Goal: Transaction & Acquisition: Subscribe to service/newsletter

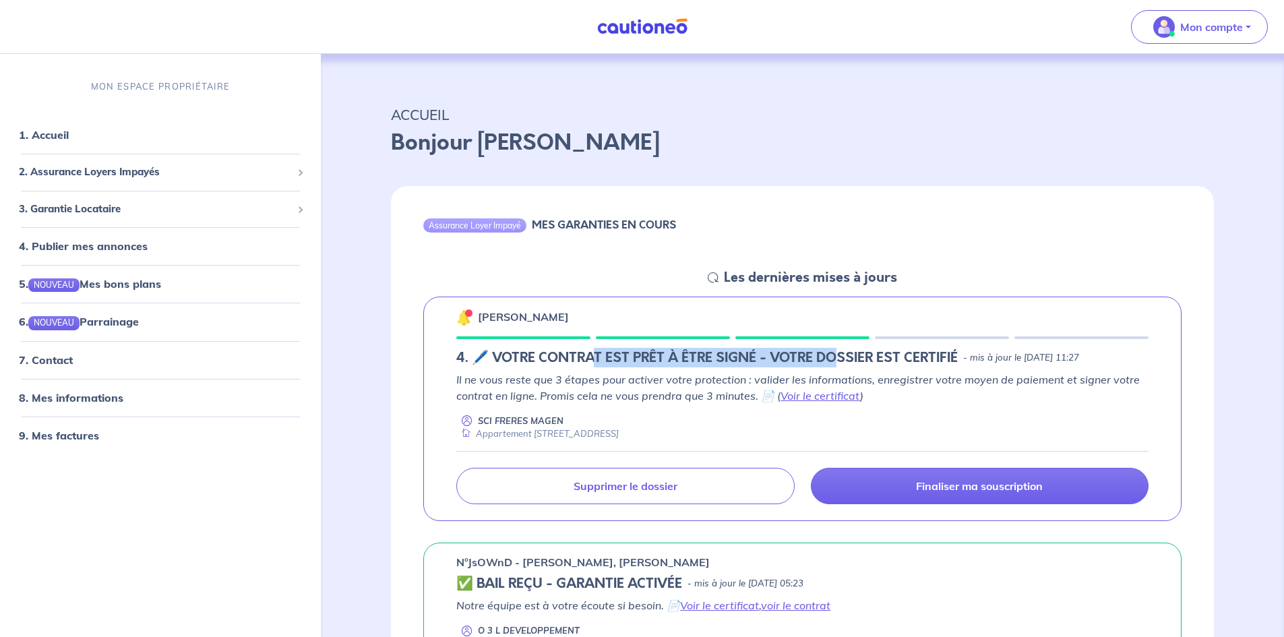
drag, startPoint x: 591, startPoint y: 359, endPoint x: 840, endPoint y: 344, distance: 249.2
click at [840, 344] on div "Alexandre BOR 4. 🖊️ VOTRE CONTRAT EST PRÊT À ÊTRE SIGNÉ - VOTRE DOSSIER EST CER…" at bounding box center [802, 409] width 758 height 225
click at [998, 394] on p "Il ne vous reste que 3 étapes pour activer votre protection : valider les infor…" at bounding box center [802, 387] width 692 height 32
click at [466, 321] on img at bounding box center [464, 317] width 16 height 16
click at [479, 227] on div "Assurance Loyer Impayé" at bounding box center [474, 224] width 103 height 13
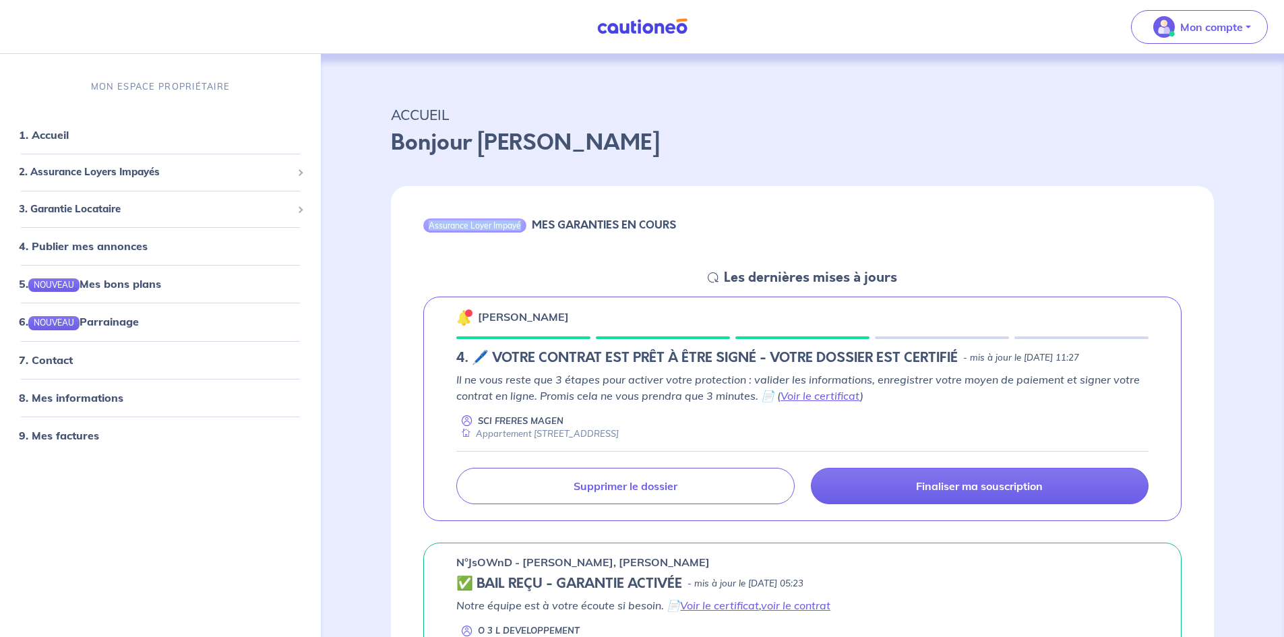
drag, startPoint x: 525, startPoint y: 228, endPoint x: 424, endPoint y: 228, distance: 101.1
click at [424, 228] on div "Assurance Loyer Impayé" at bounding box center [474, 224] width 103 height 13
click at [437, 249] on div "Assurance Loyer Impayé MES GARANTIES EN COURS" at bounding box center [802, 227] width 823 height 83
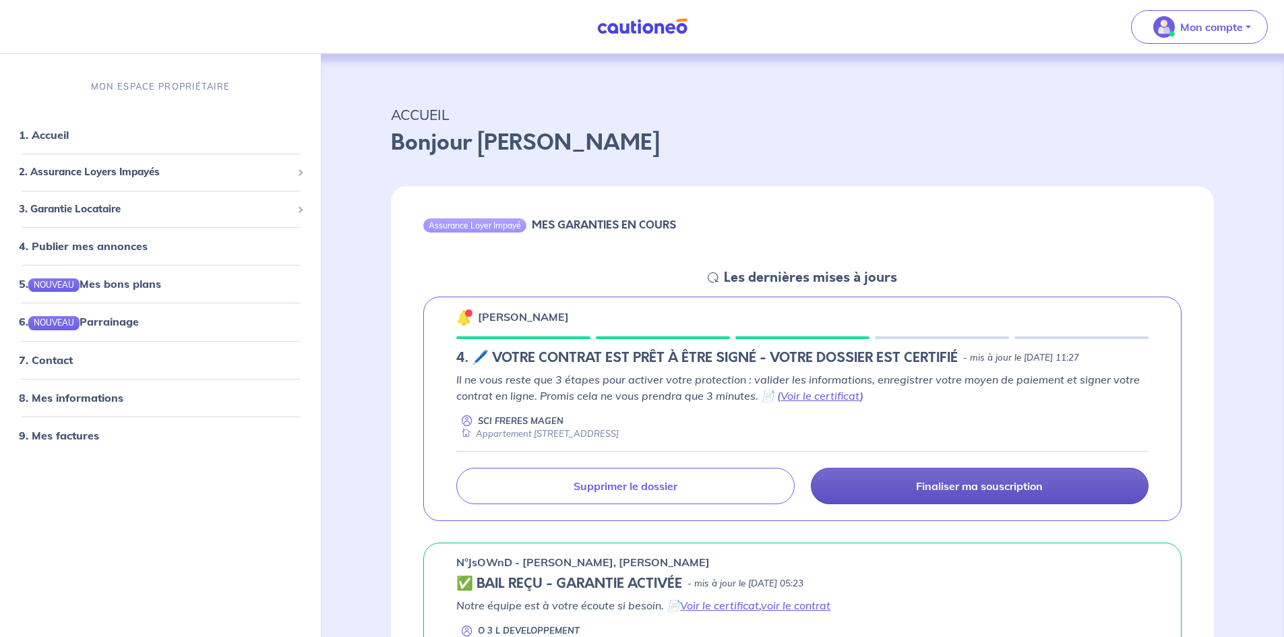
click at [903, 489] on link "Finaliser ma souscription" at bounding box center [980, 486] width 338 height 36
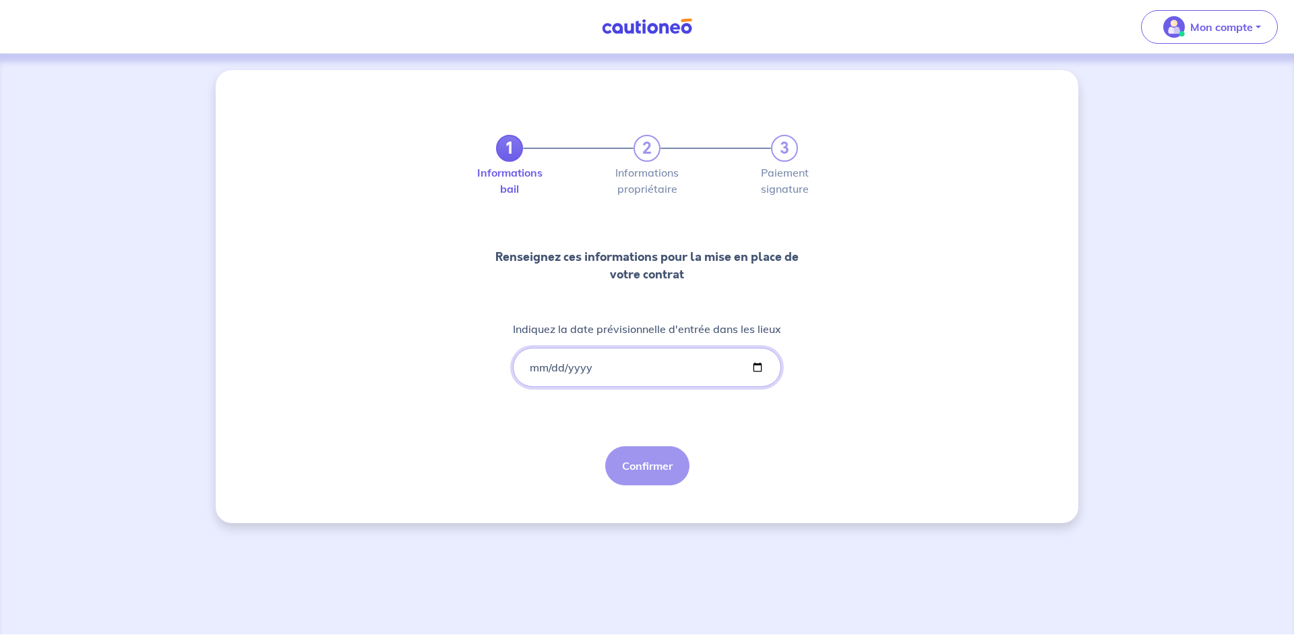
click at [532, 364] on input "Indiquez la date prévisionnelle d'entrée dans les lieux" at bounding box center [647, 367] width 268 height 39
click at [530, 367] on input "Indiquez la date prévisionnelle d'entrée dans les lieux" at bounding box center [647, 367] width 268 height 39
click at [531, 367] on input "Indiquez la date prévisionnelle d'entrée dans les lieux" at bounding box center [647, 367] width 268 height 39
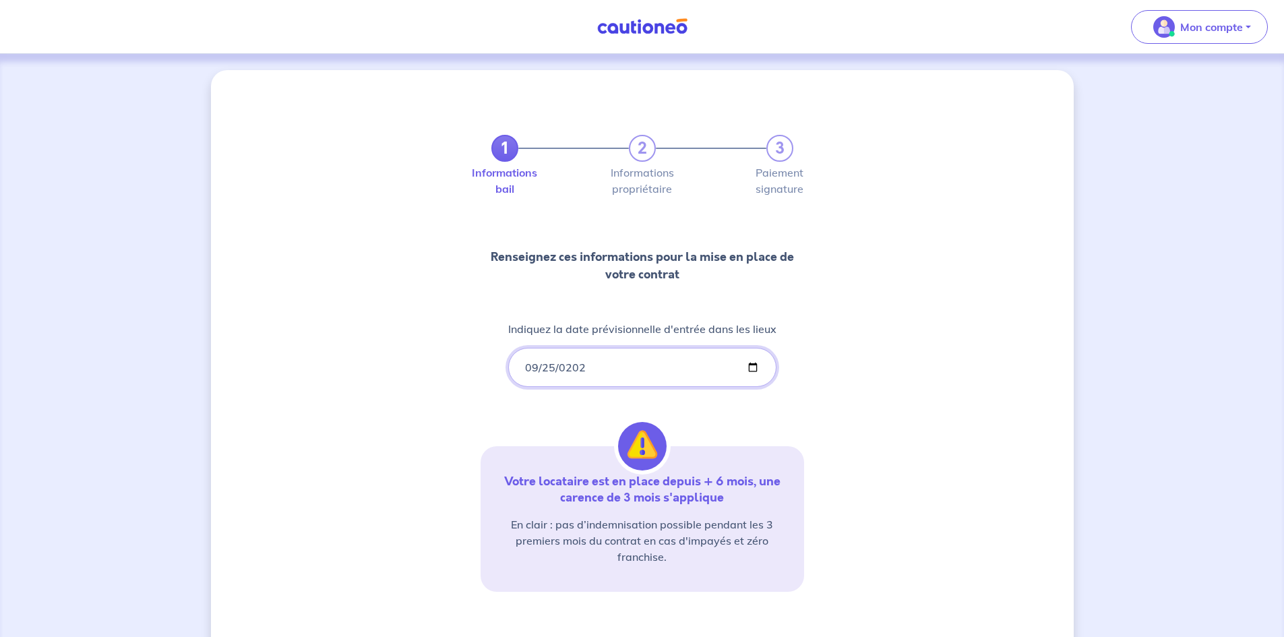
type input "2025-09-25"
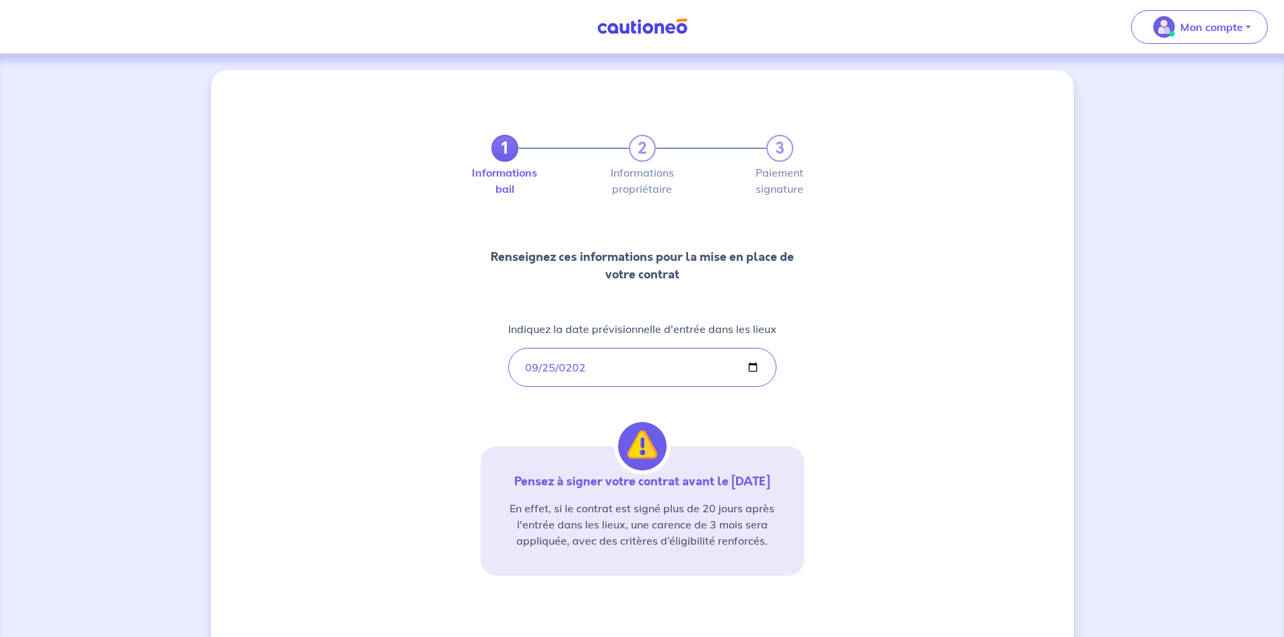
click at [852, 392] on div "1 2 3 Informations bail Informations propriétaire Paiement signature Renseignez…" at bounding box center [642, 396] width 863 height 652
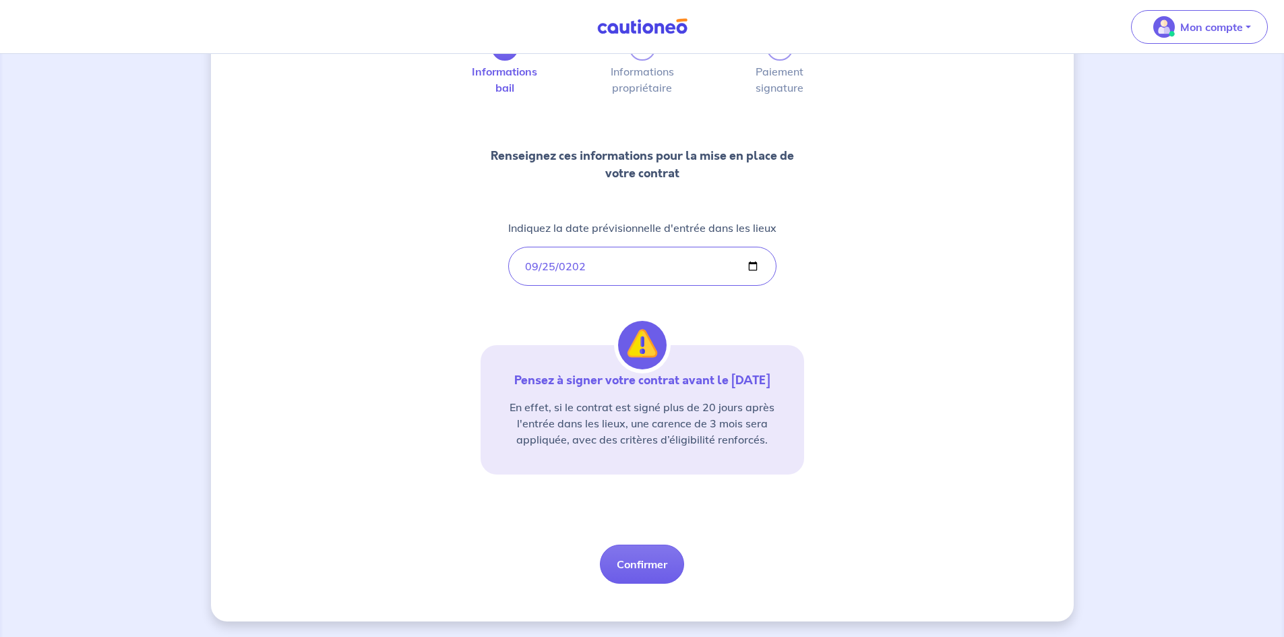
scroll to position [102, 0]
click at [638, 559] on button "Confirmer" at bounding box center [642, 563] width 84 height 39
select select "FR"
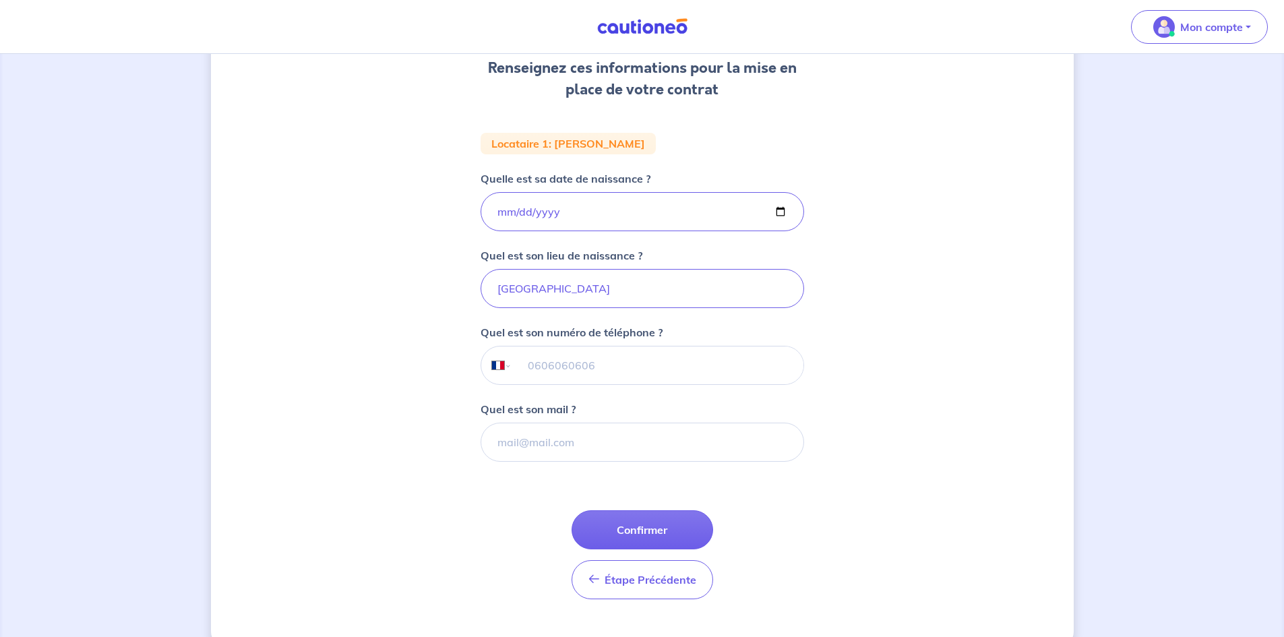
scroll to position [202, 0]
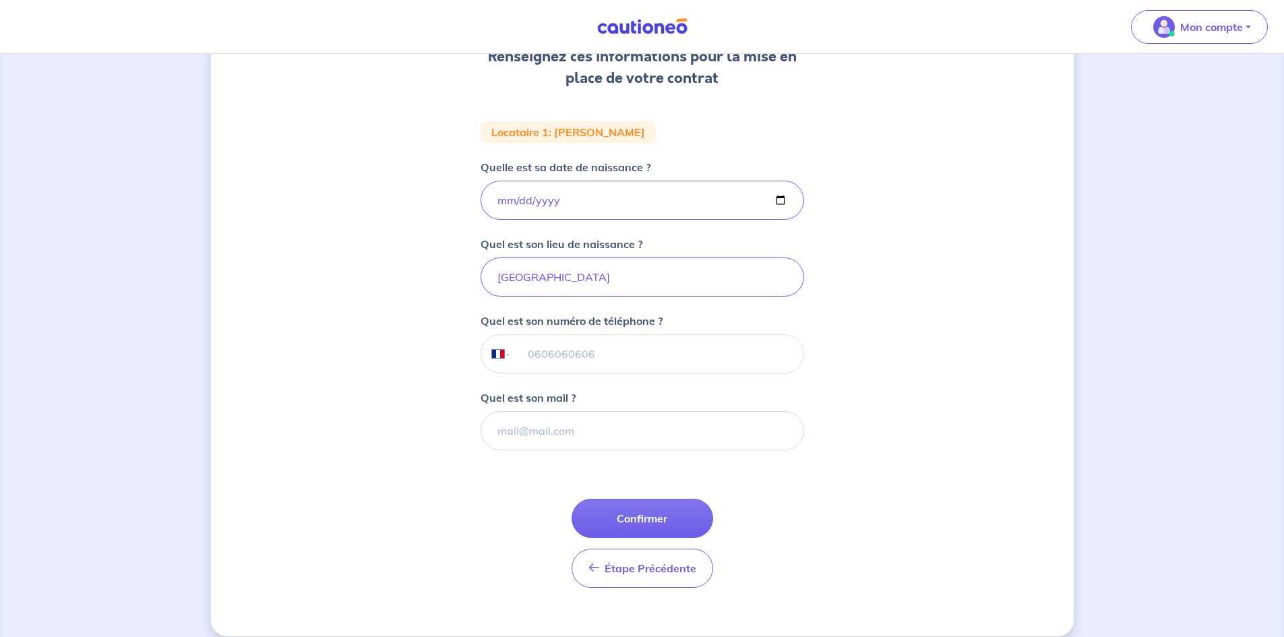
click at [586, 360] on input "tel" at bounding box center [657, 354] width 291 height 38
type input "06 83 01 48 54"
click at [526, 428] on input "Quel est son mail ?" at bounding box center [643, 430] width 324 height 39
type input "optique.bor@wanadoo.fr"
click at [625, 503] on button "Confirmer" at bounding box center [643, 518] width 142 height 39
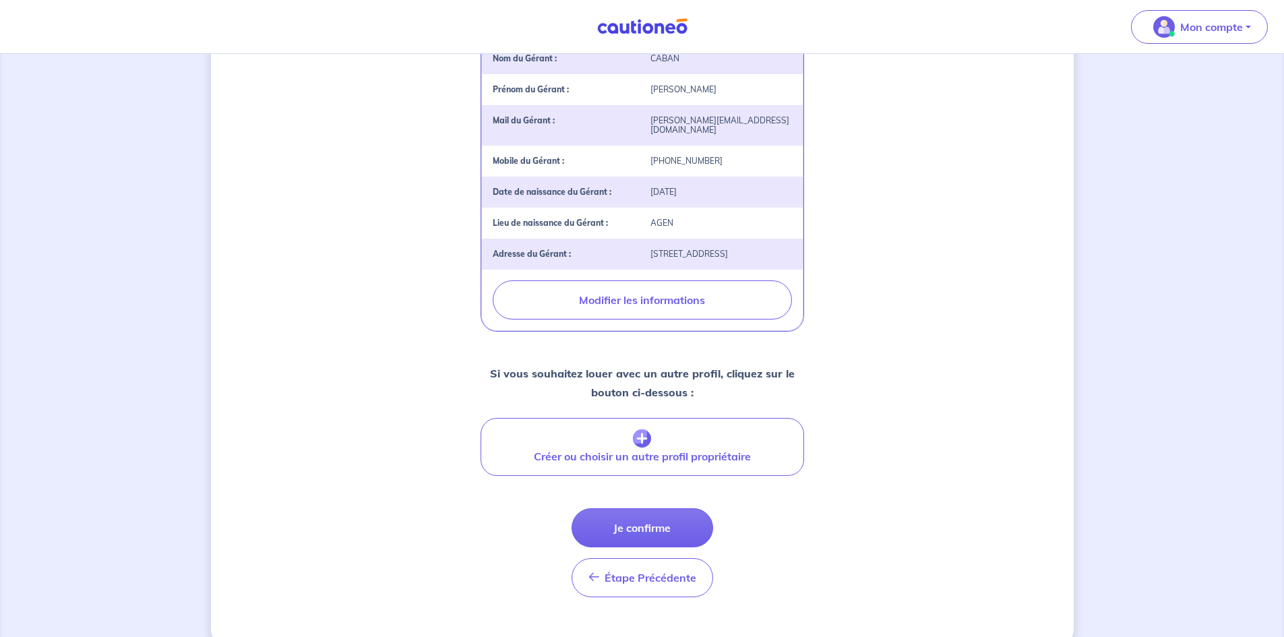
scroll to position [408, 0]
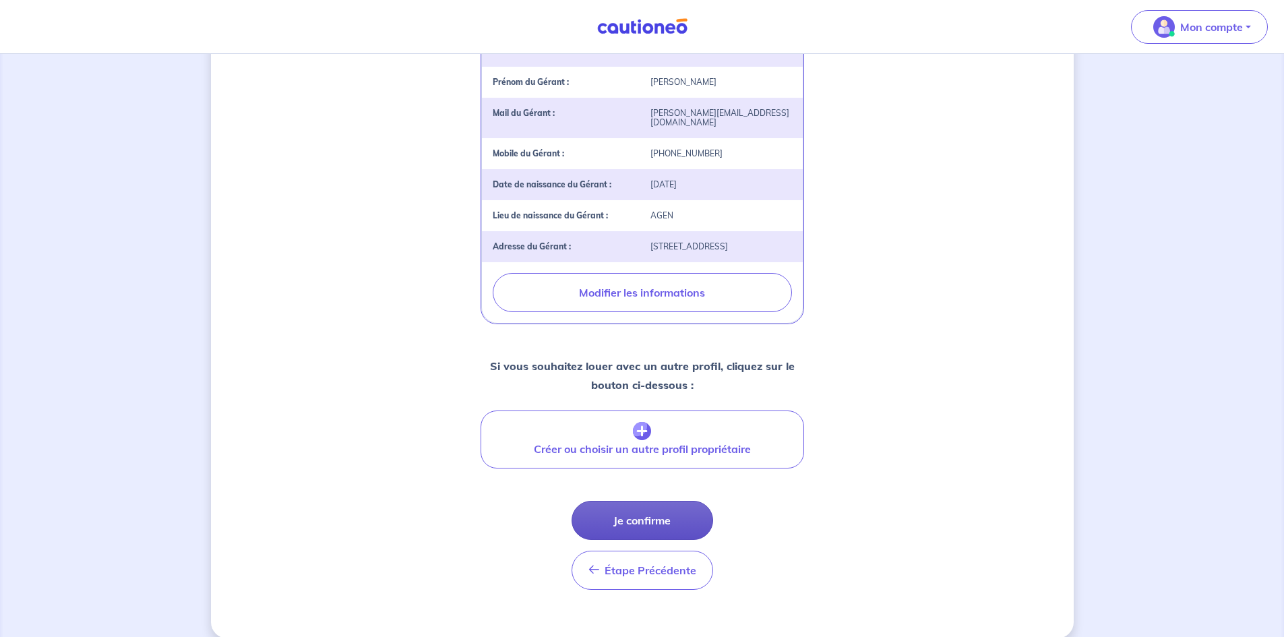
click at [667, 514] on button "Je confirme" at bounding box center [643, 520] width 142 height 39
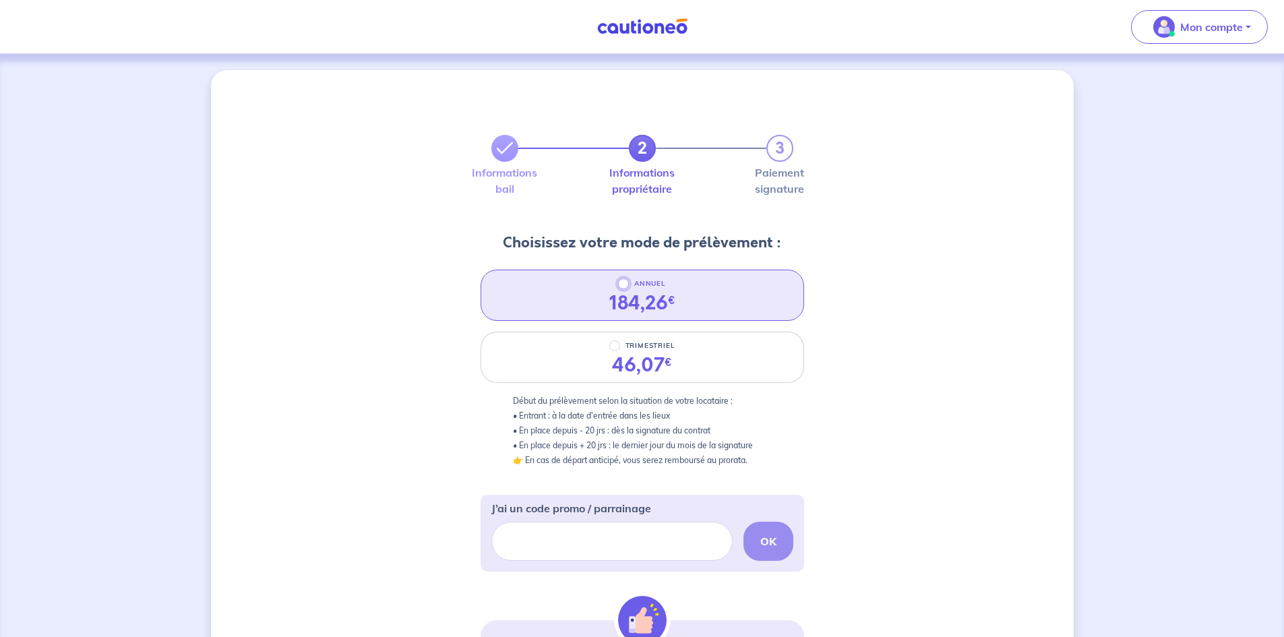
click at [623, 284] on input "ANNUEL" at bounding box center [623, 283] width 11 height 11
radio input "true"
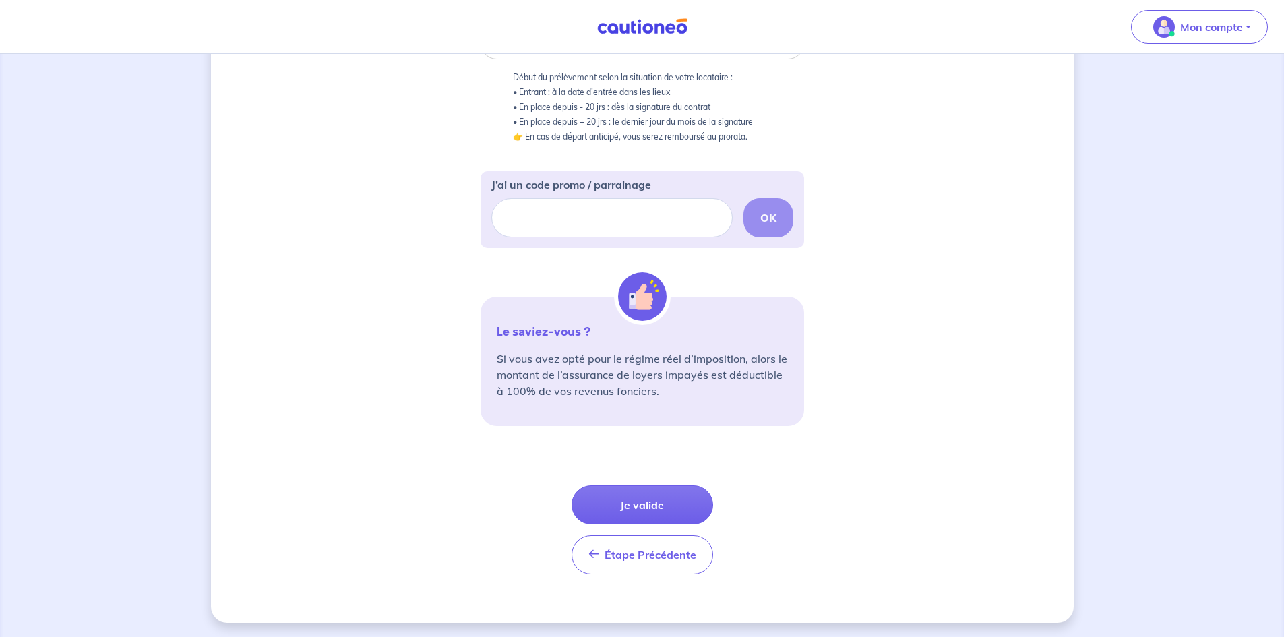
scroll to position [326, 0]
click at [667, 504] on button "Je valide" at bounding box center [643, 502] width 142 height 39
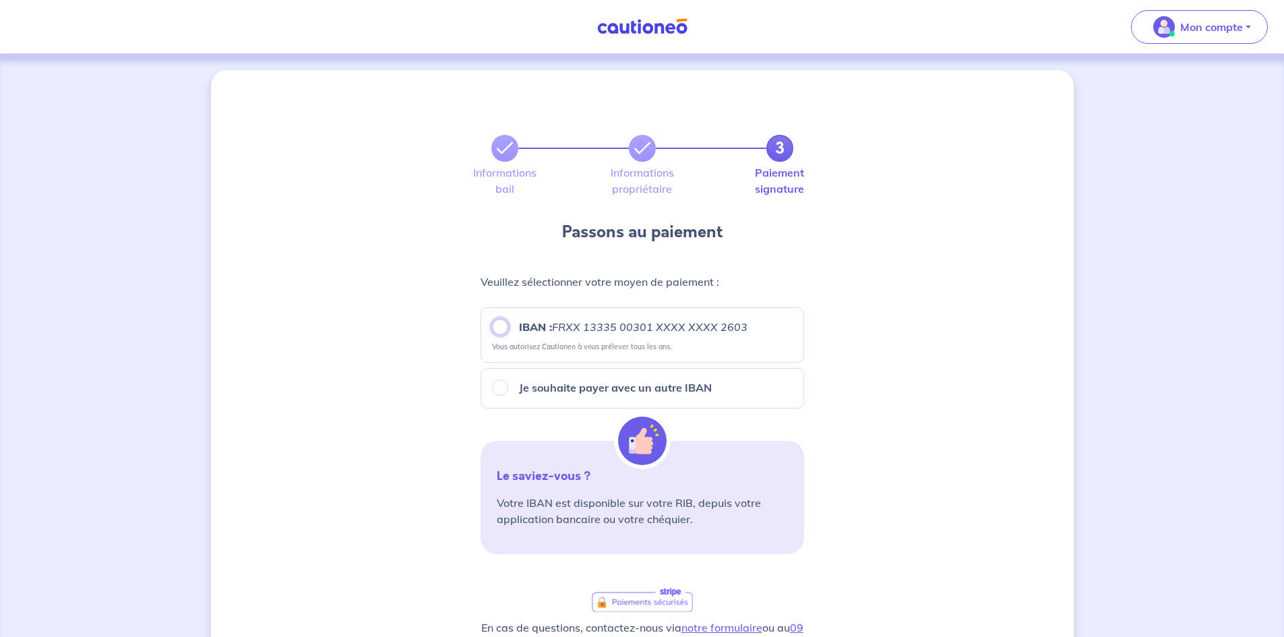
click at [501, 323] on input "IBAN : FRXX 13335 00301 XXXX XXXX 2603" at bounding box center [500, 327] width 16 height 16
radio input "true"
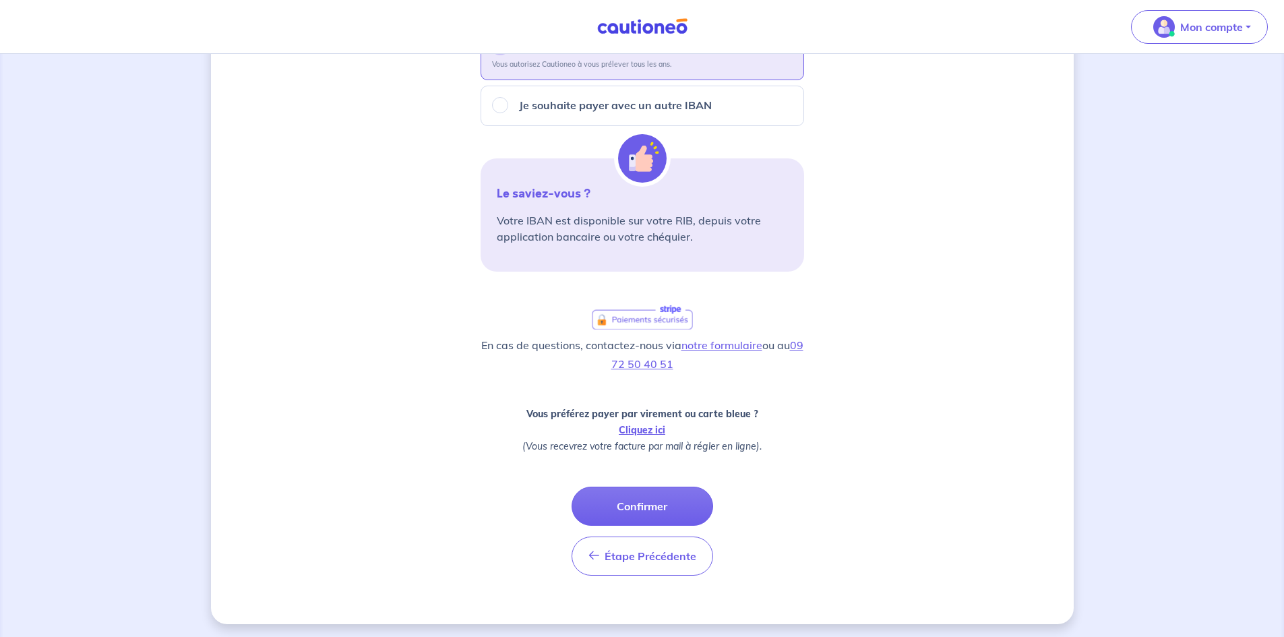
scroll to position [286, 0]
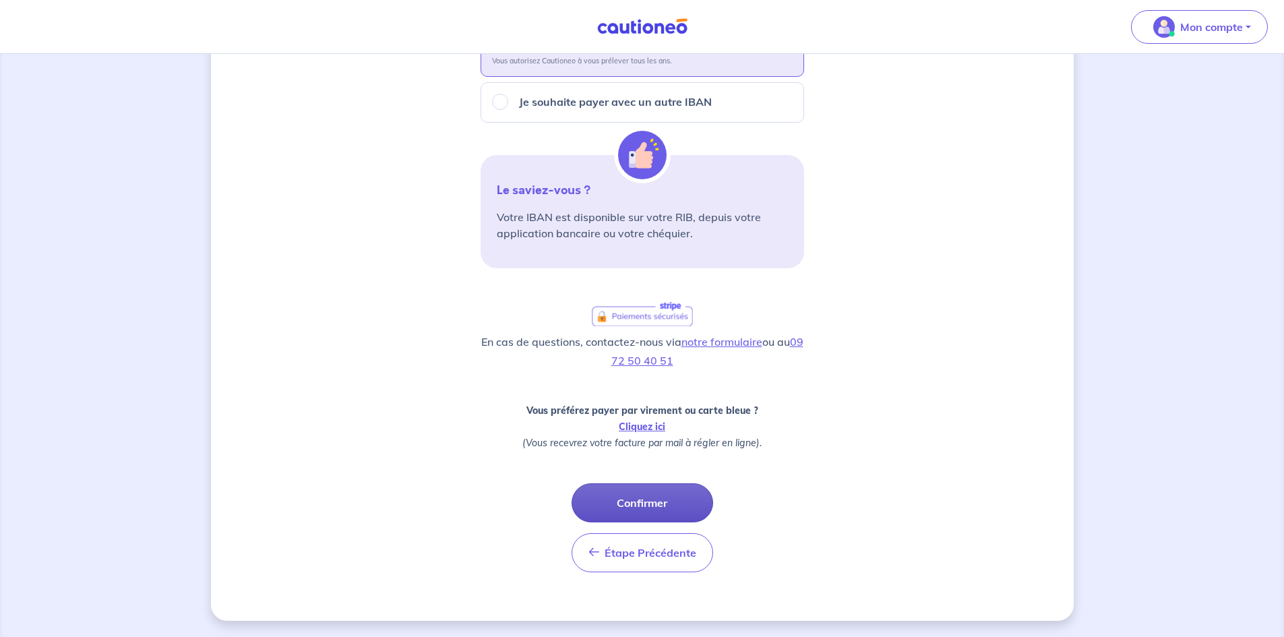
click at [661, 509] on button "Confirmer" at bounding box center [643, 502] width 142 height 39
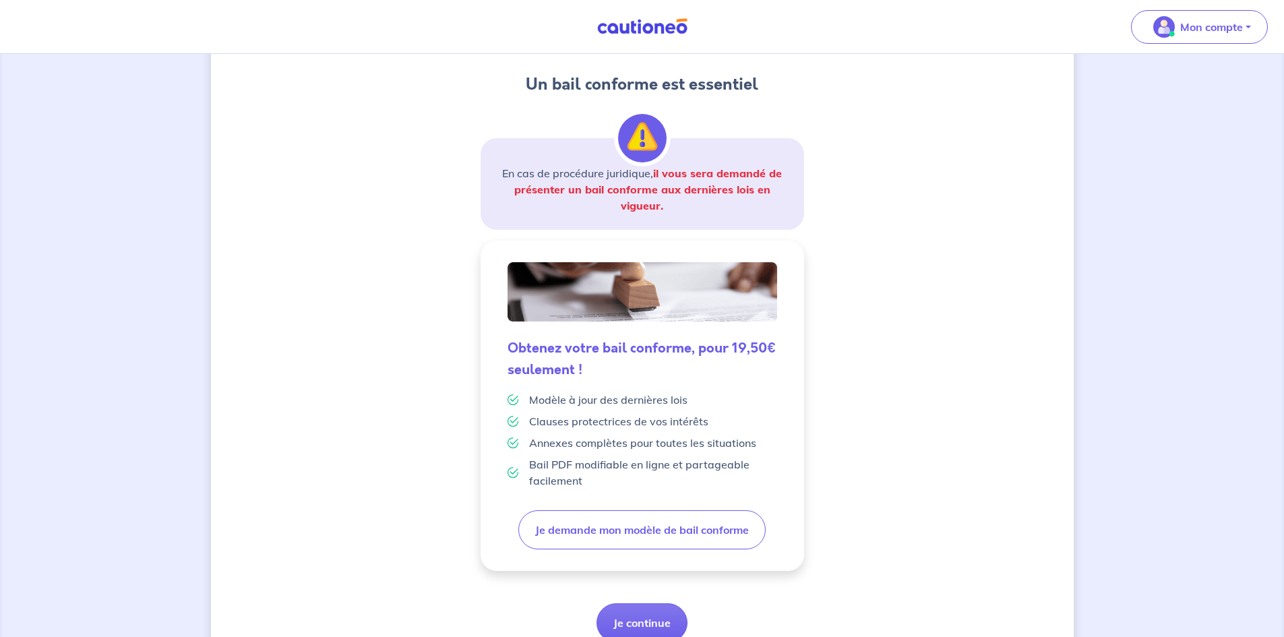
scroll to position [202, 0]
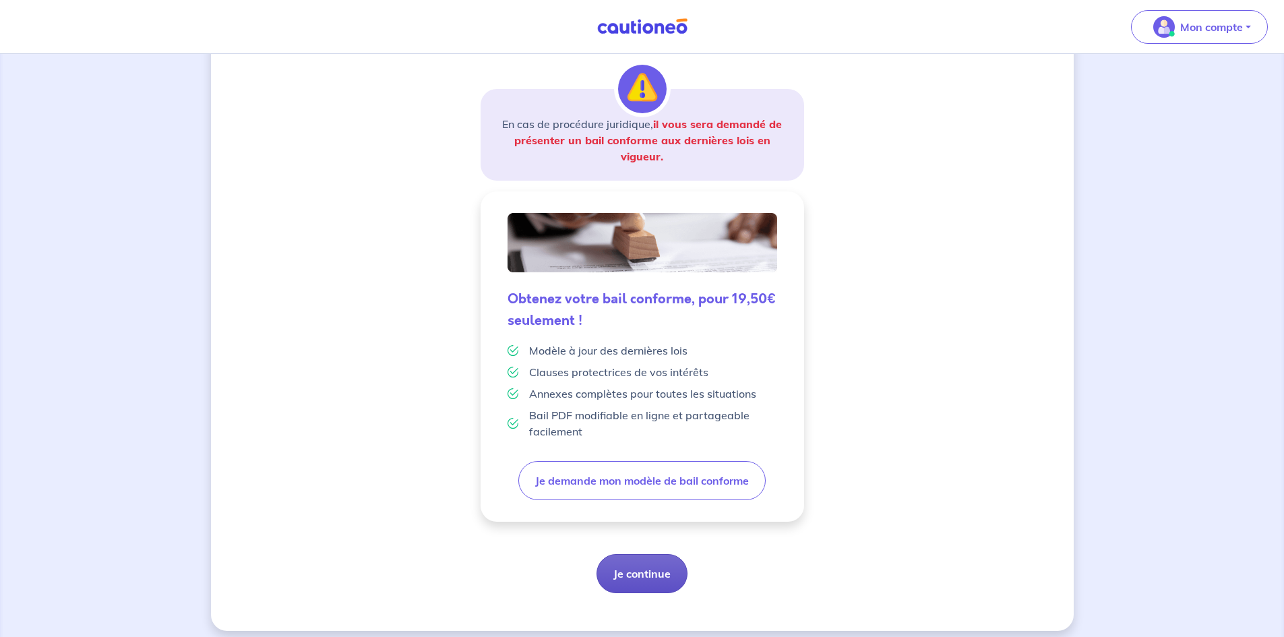
click at [639, 568] on button "Je continue" at bounding box center [642, 573] width 91 height 39
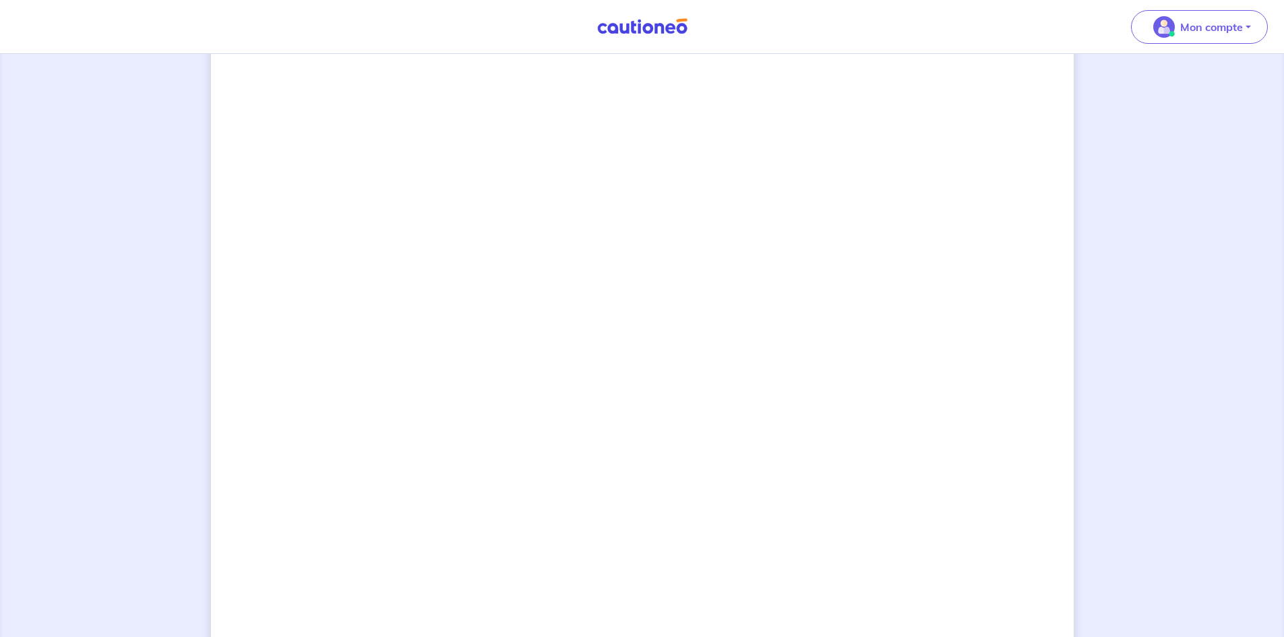
scroll to position [983, 0]
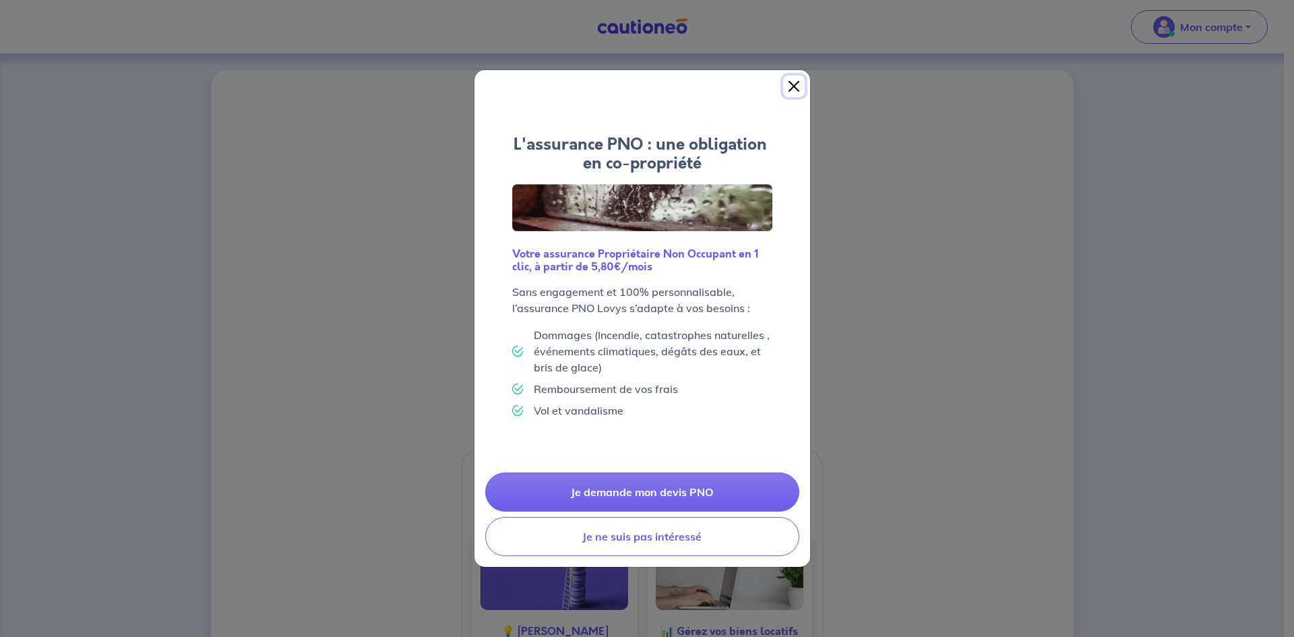
click at [792, 82] on button "Close" at bounding box center [794, 86] width 22 height 22
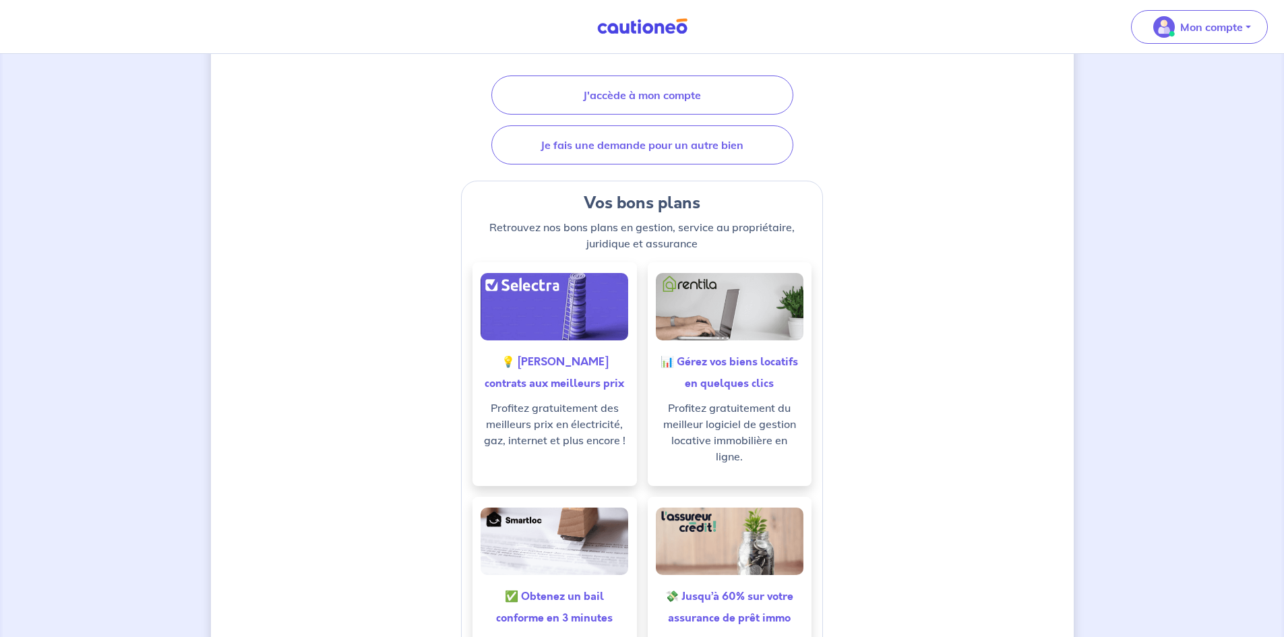
scroll to position [559, 0]
